Goal: Navigation & Orientation: Find specific page/section

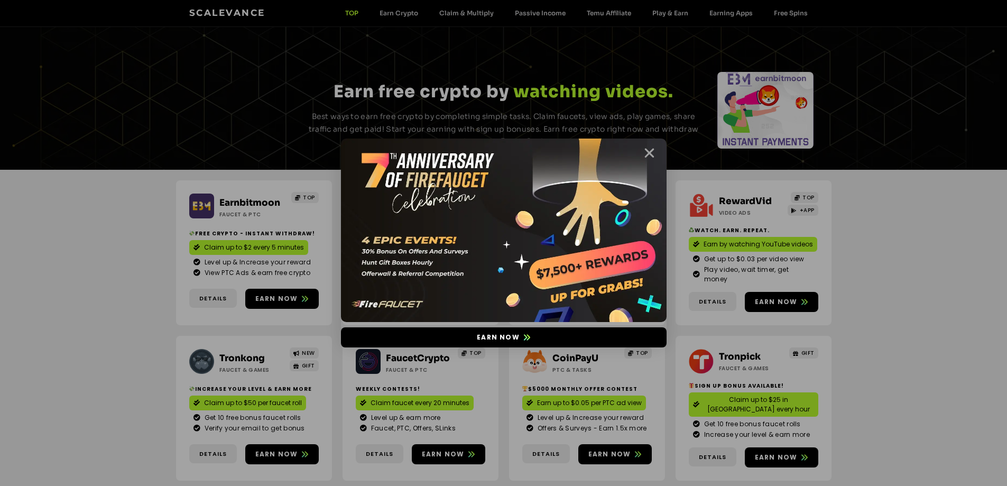
click at [650, 151] on icon "Close" at bounding box center [648, 152] width 13 height 13
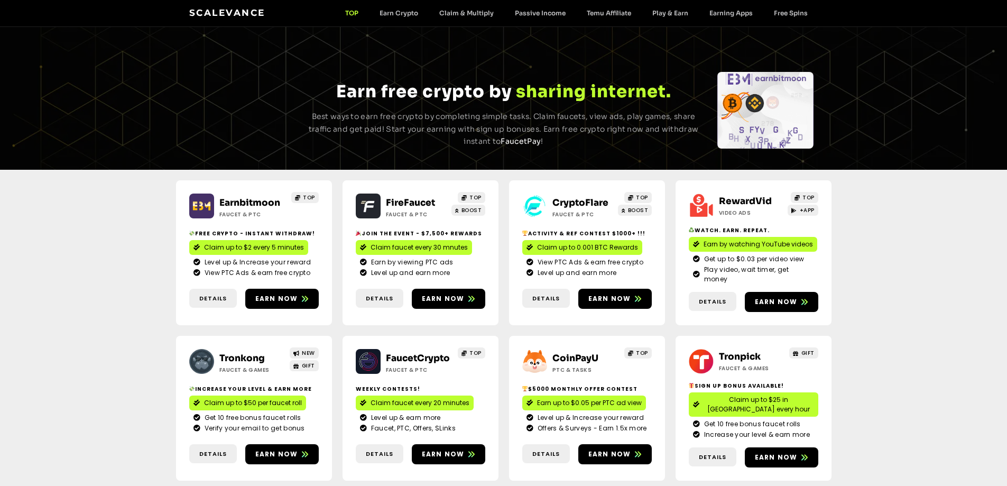
click at [570, 200] on link "CryptoFlare" at bounding box center [580, 202] width 56 height 11
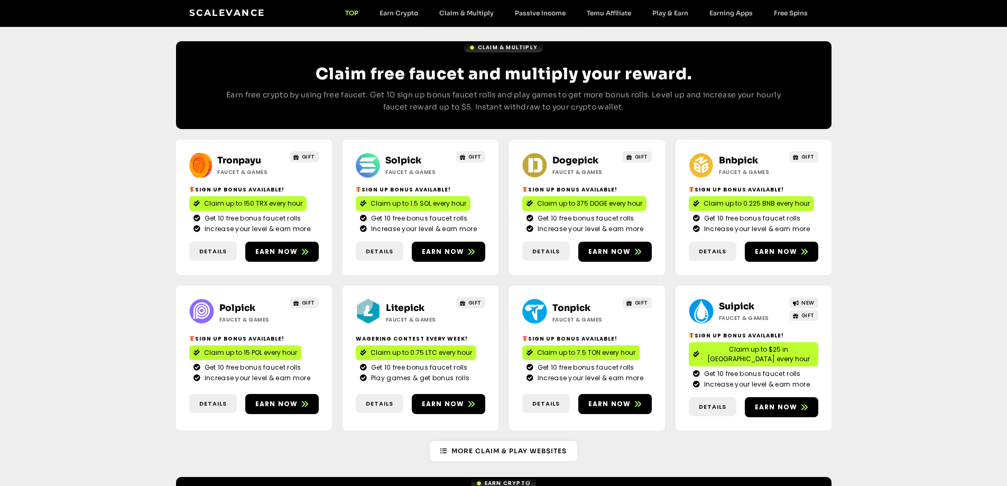
scroll to position [370, 0]
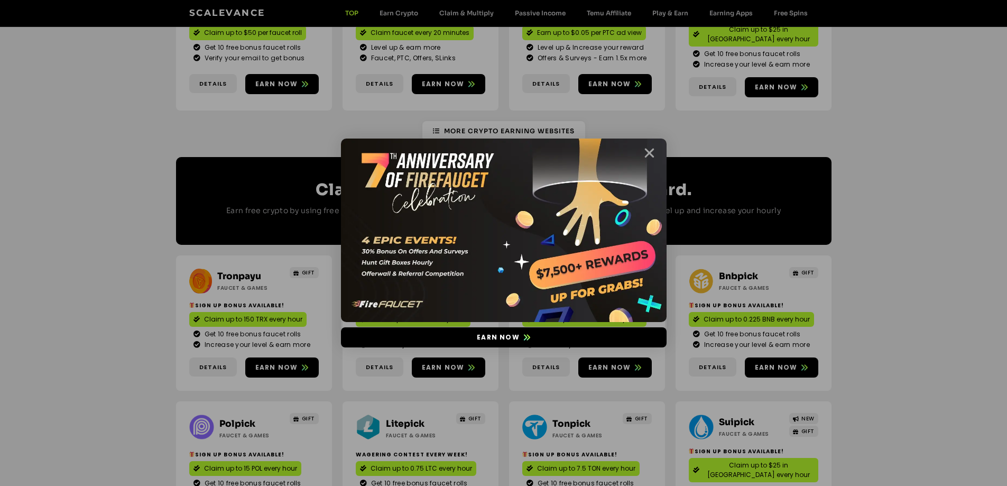
click at [653, 156] on icon "Close" at bounding box center [648, 152] width 13 height 13
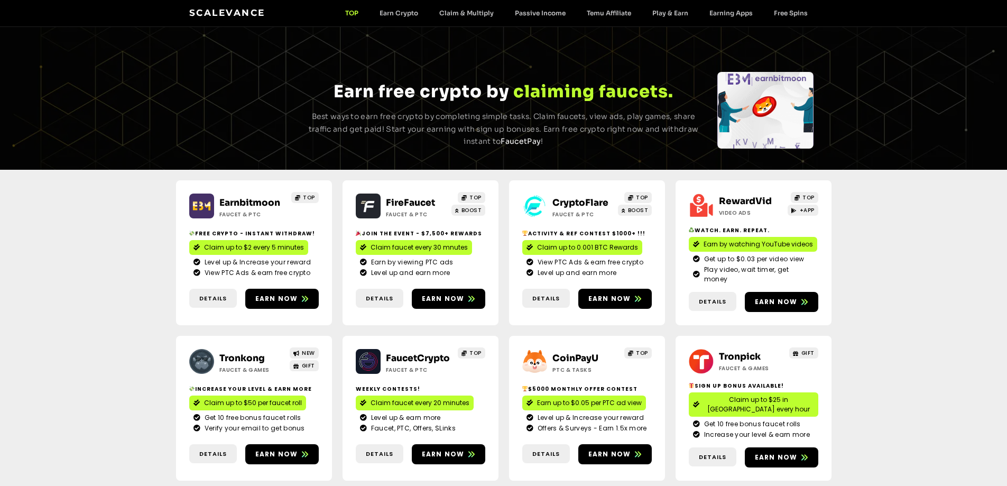
scroll to position [159, 0]
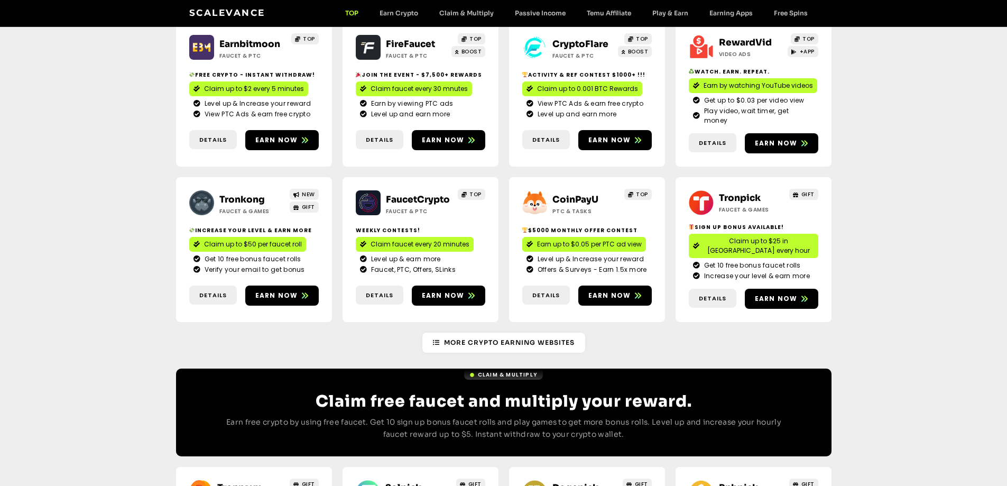
click at [243, 194] on link "Tronkong" at bounding box center [241, 199] width 45 height 11
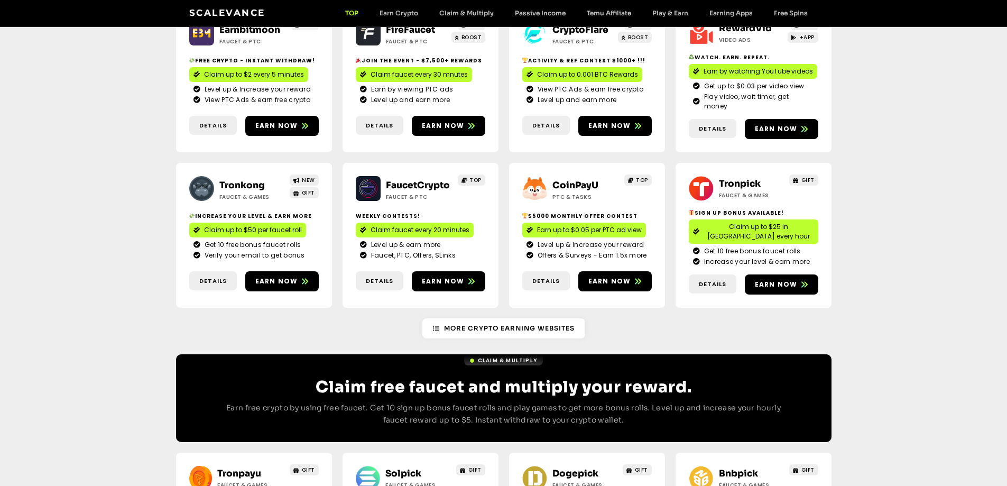
scroll to position [476, 0]
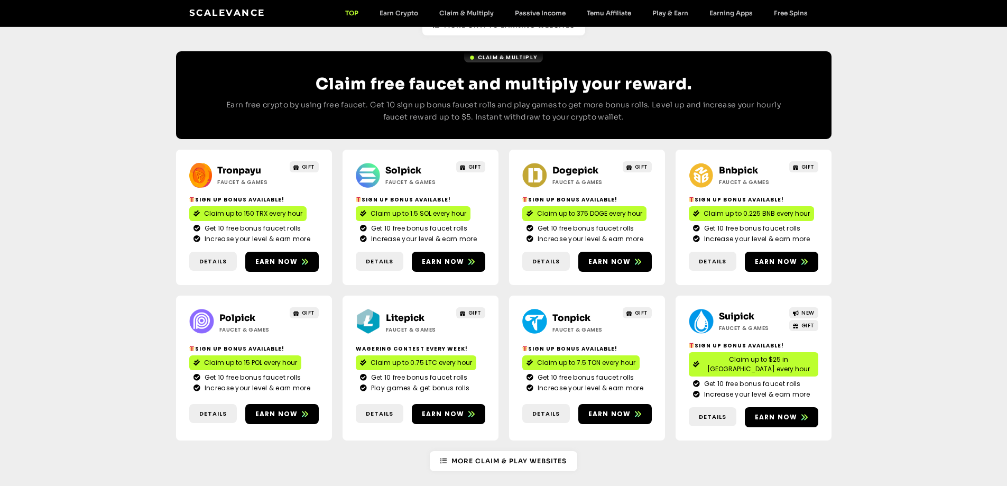
click at [730, 311] on link "Suipick" at bounding box center [736, 316] width 35 height 11
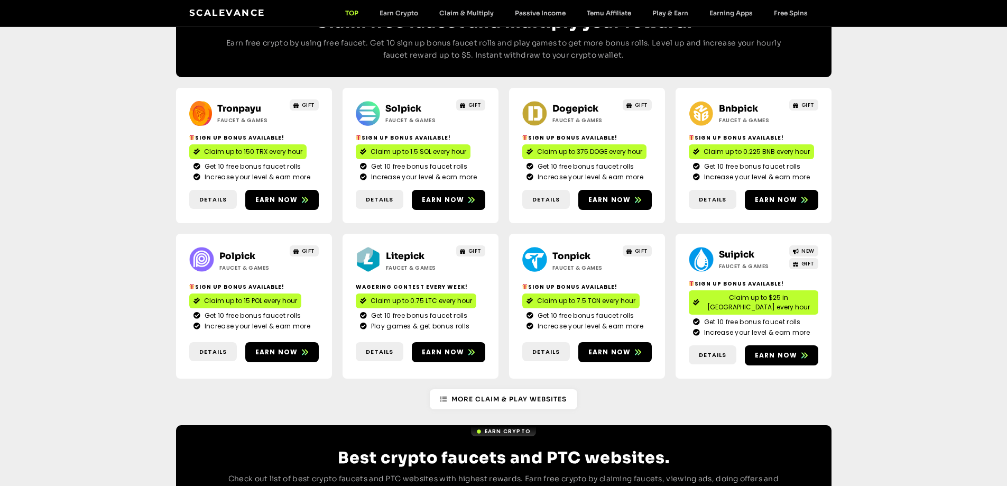
scroll to position [528, 0]
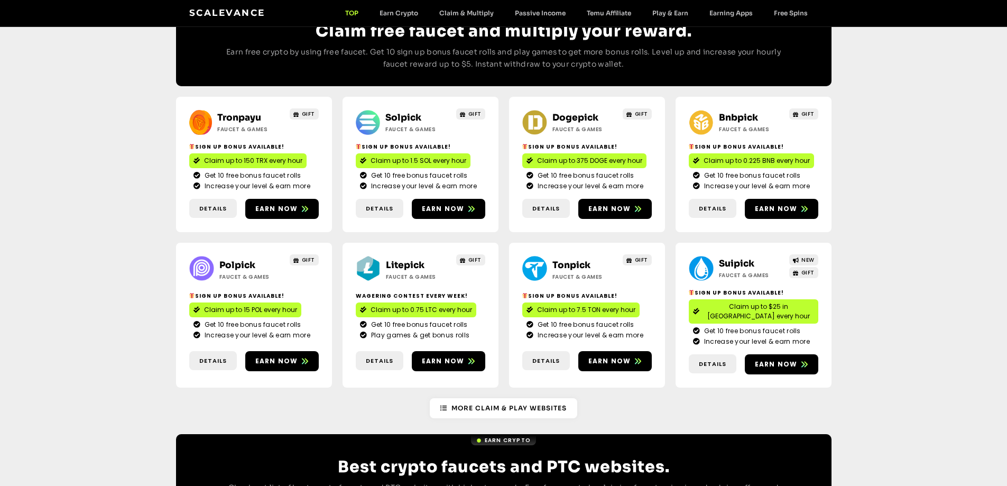
click at [559, 259] on link "Tonpick" at bounding box center [571, 264] width 38 height 11
click at [729, 112] on link "Bnbpick" at bounding box center [738, 117] width 39 height 11
click at [395, 259] on link "Litepick" at bounding box center [405, 264] width 39 height 11
click at [572, 112] on link "Dogepick" at bounding box center [575, 117] width 46 height 11
click at [403, 112] on link "Solpick" at bounding box center [403, 117] width 36 height 11
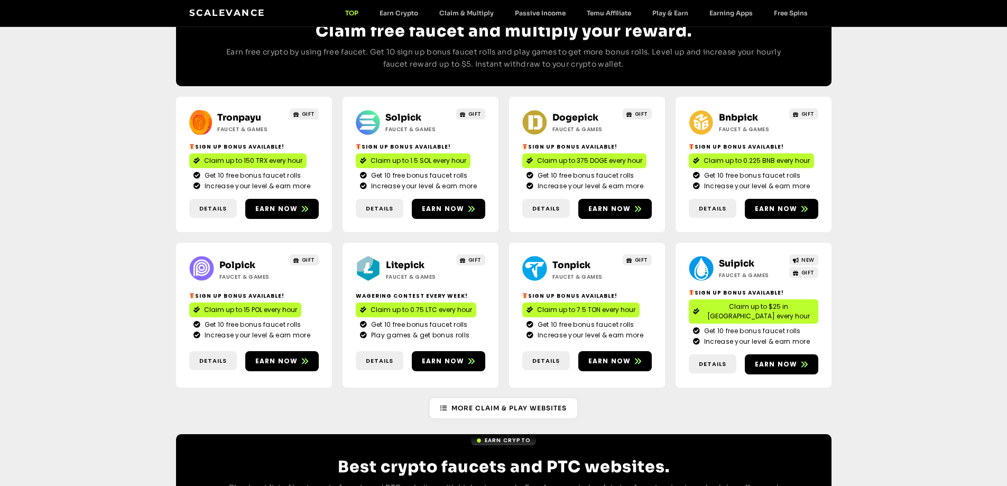
click at [248, 259] on link "Polpick" at bounding box center [237, 264] width 36 height 11
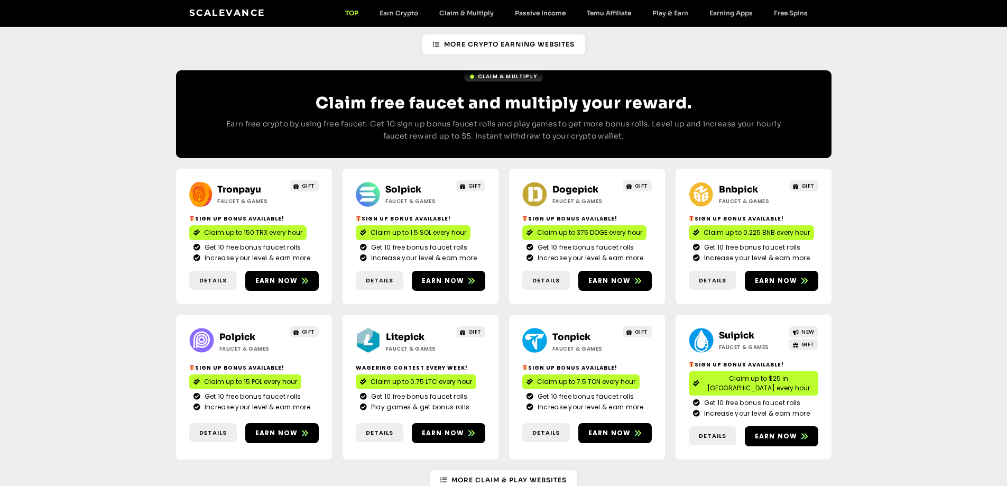
scroll to position [476, 0]
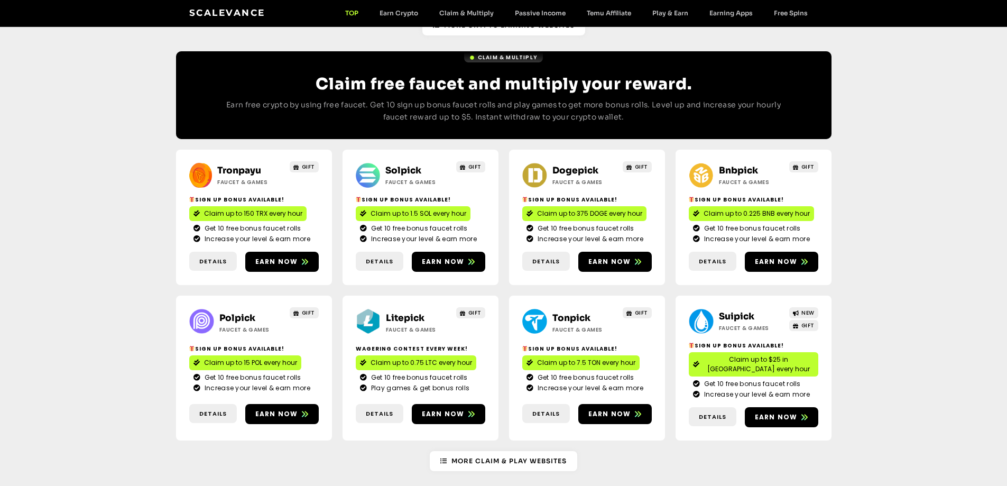
click at [743, 165] on link "Bnbpick" at bounding box center [738, 170] width 39 height 11
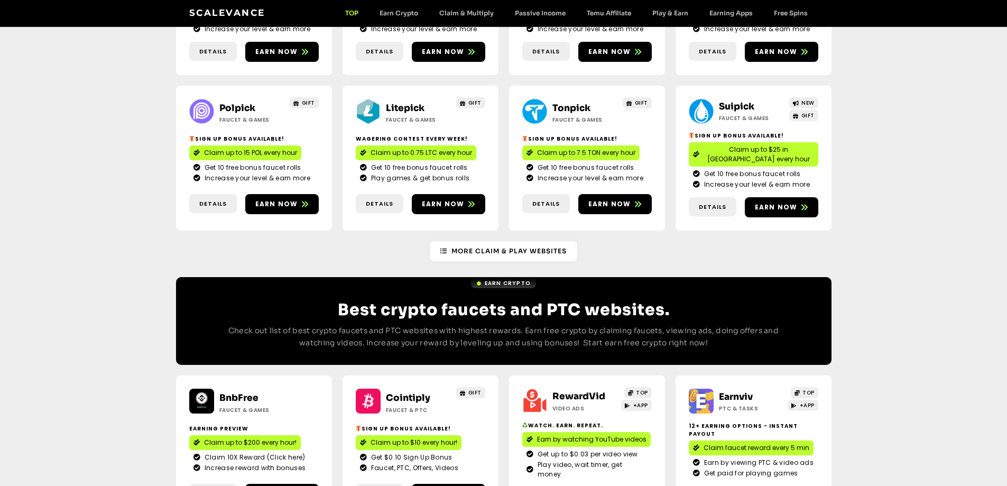
scroll to position [687, 0]
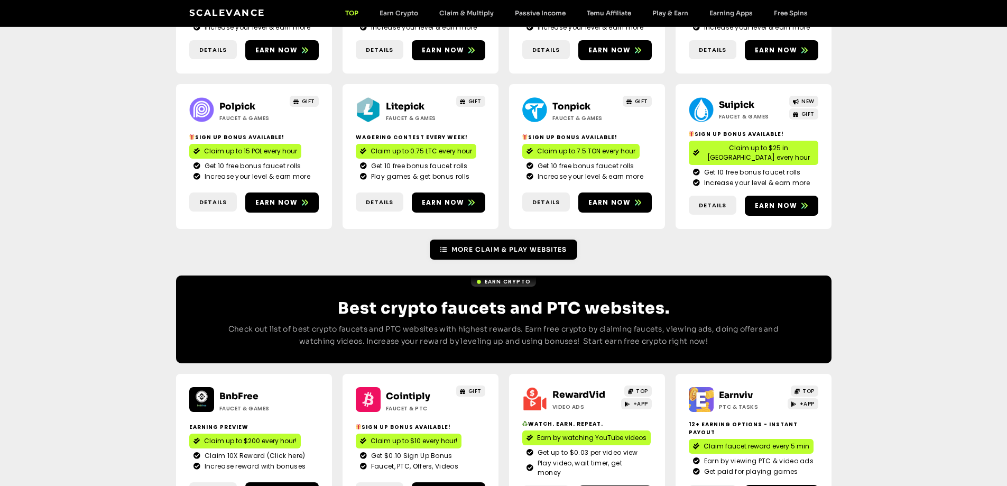
click at [455, 245] on span "More Claim & Play Websites" at bounding box center [508, 250] width 115 height 10
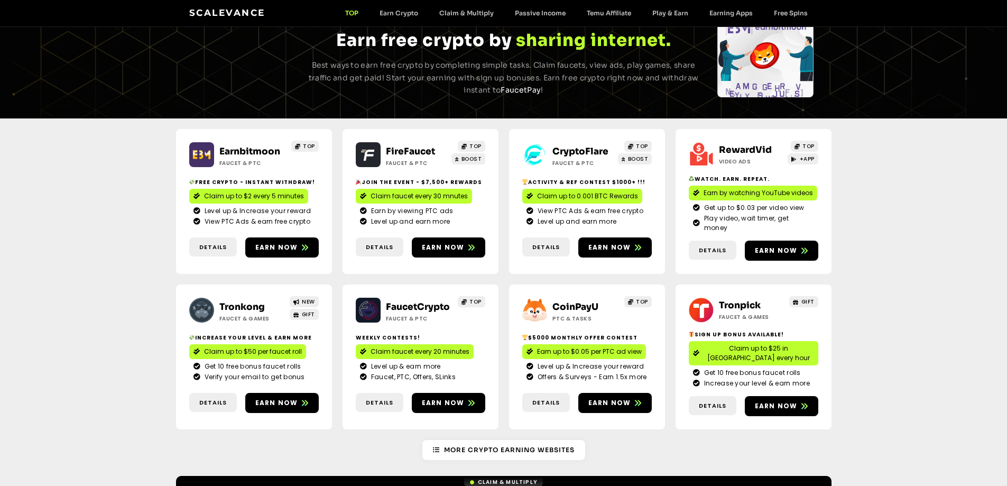
scroll to position [0, 0]
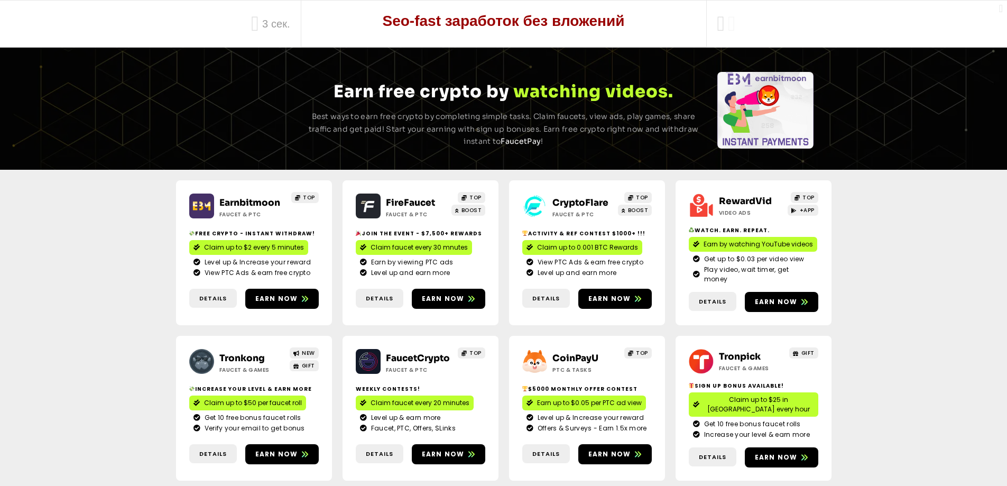
click at [402, 198] on link "FireFaucet" at bounding box center [410, 202] width 49 height 11
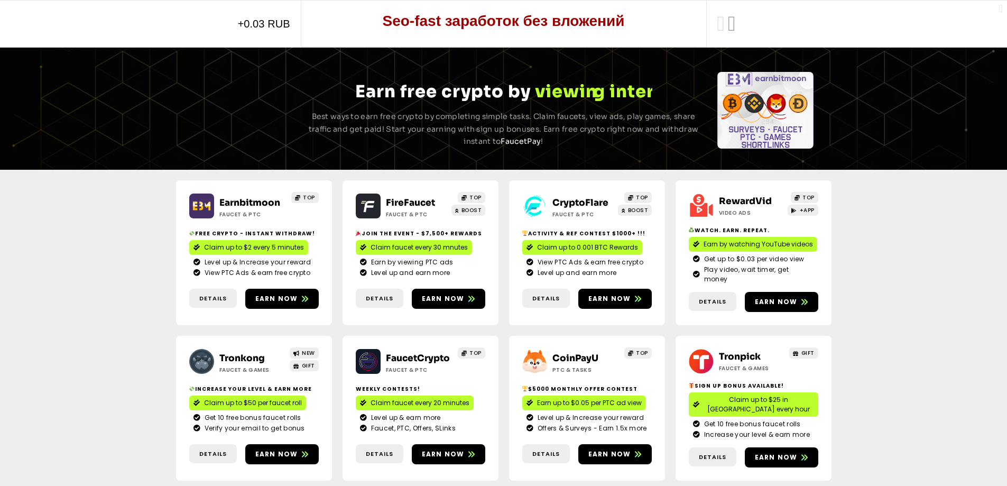
click at [735, 25] on icon at bounding box center [732, 24] width 8 height 32
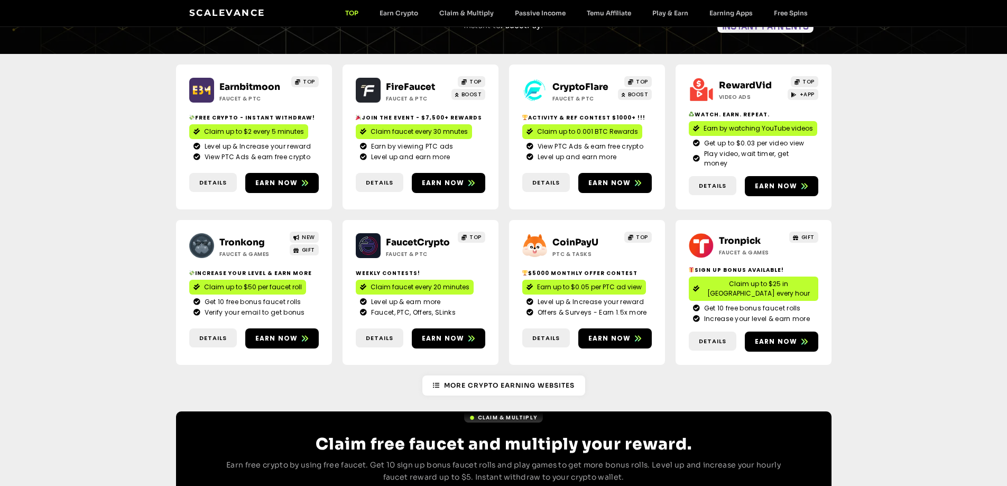
scroll to position [106, 0]
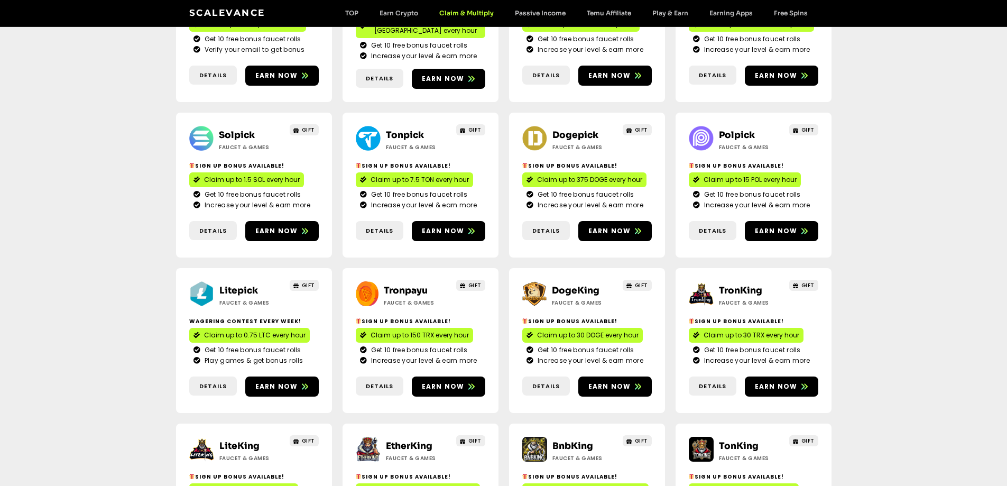
scroll to position [211, 0]
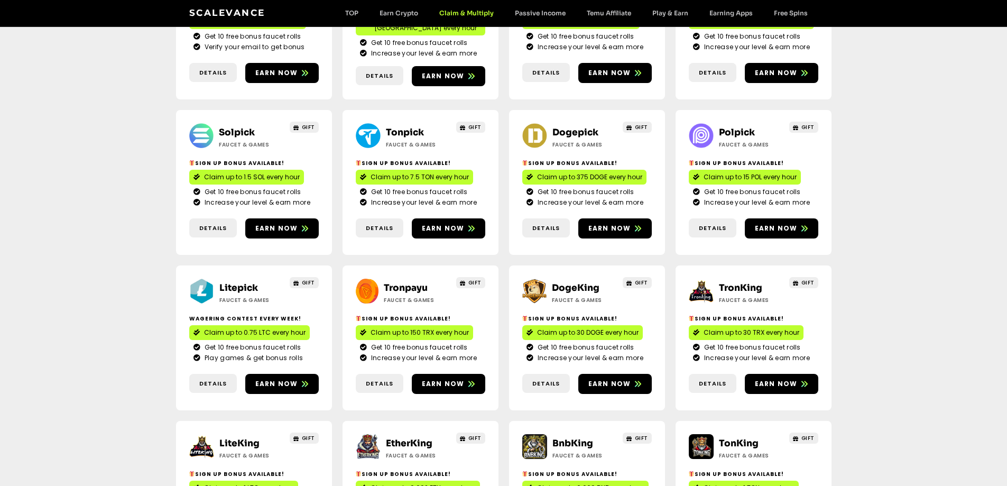
click at [742, 282] on link "TronKing" at bounding box center [740, 287] width 43 height 11
click at [578, 282] on link "DogeKing" at bounding box center [576, 287] width 48 height 11
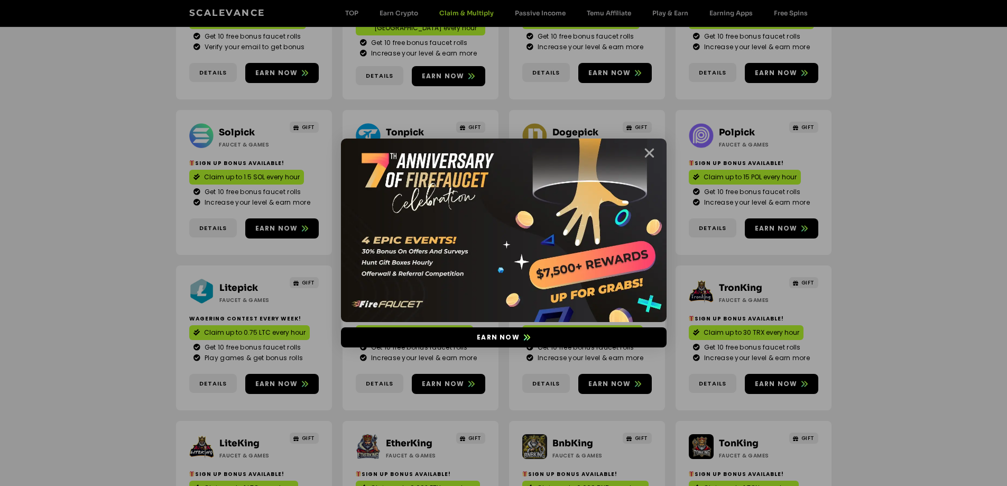
click at [648, 154] on icon "Close" at bounding box center [648, 152] width 13 height 13
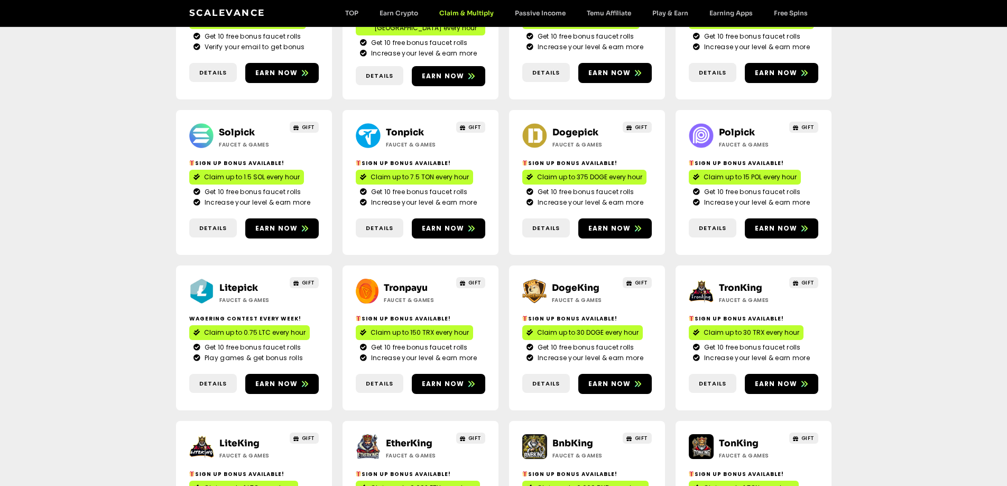
scroll to position [370, 0]
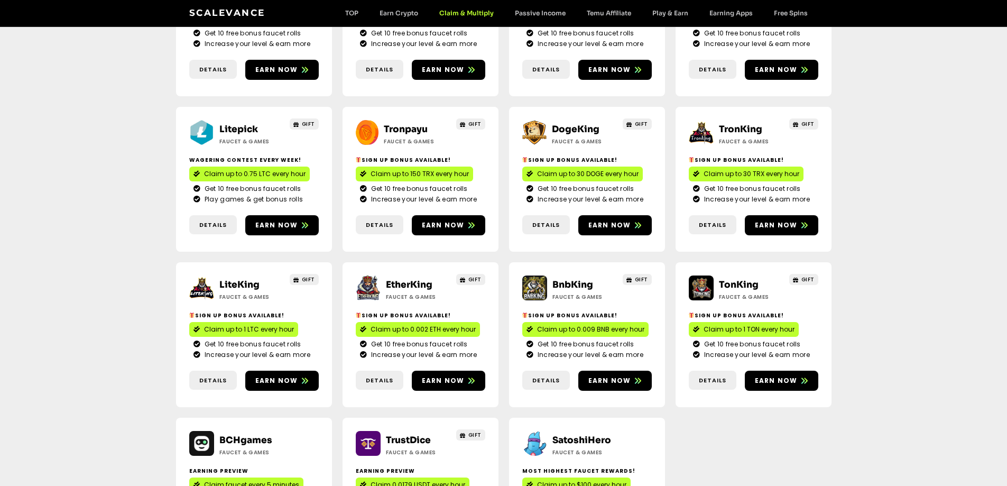
click at [230, 279] on link "LiteKing" at bounding box center [239, 284] width 40 height 11
click at [402, 279] on link "EtherKing" at bounding box center [409, 284] width 46 height 11
click at [570, 279] on link "BnbKing" at bounding box center [572, 284] width 41 height 11
click at [737, 279] on link "TonKing" at bounding box center [739, 284] width 40 height 11
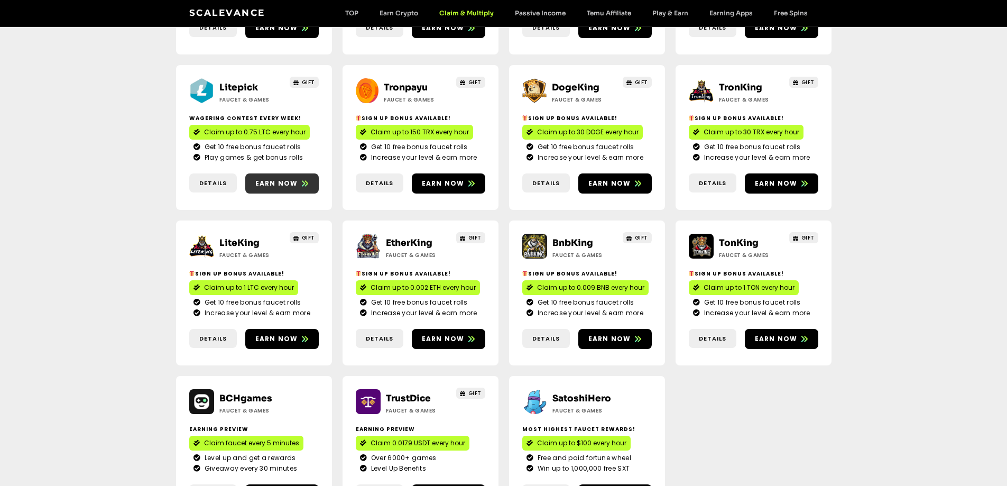
scroll to position [476, 0]
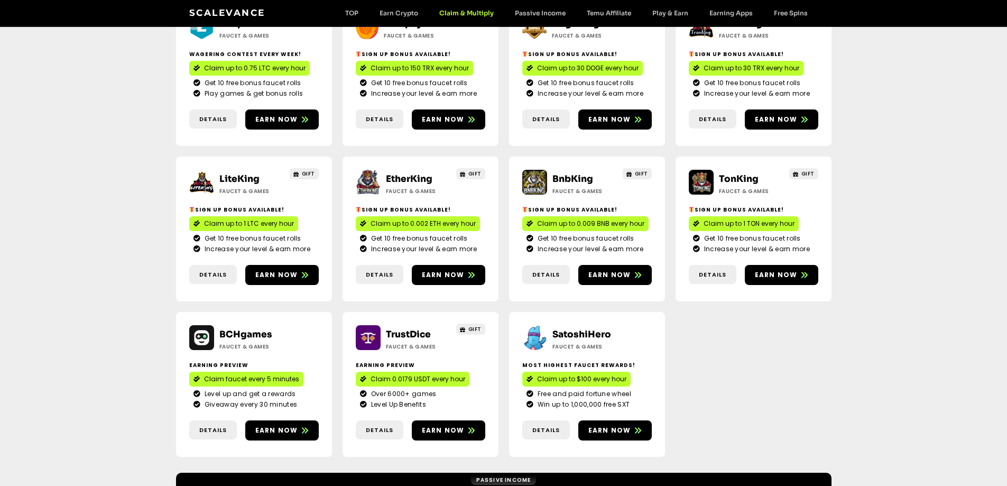
click at [404, 329] on link "TrustDice" at bounding box center [408, 334] width 45 height 11
